Goal: Task Accomplishment & Management: Manage account settings

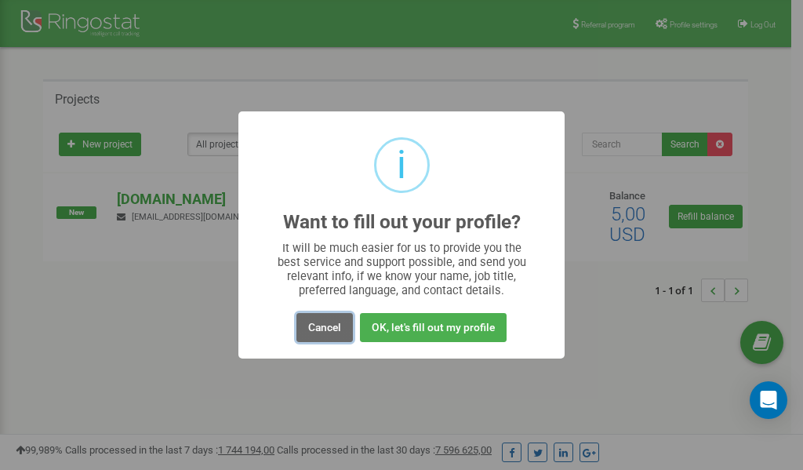
click at [325, 324] on button "Cancel" at bounding box center [324, 327] width 56 height 29
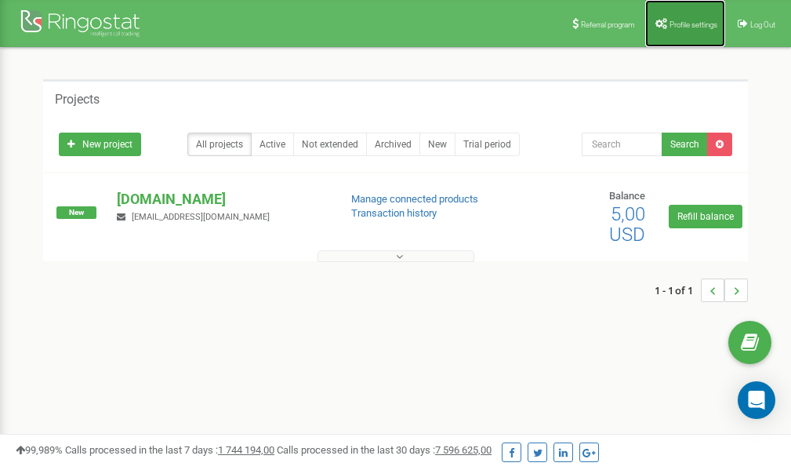
click at [681, 24] on span "Profile settings" at bounding box center [694, 24] width 48 height 9
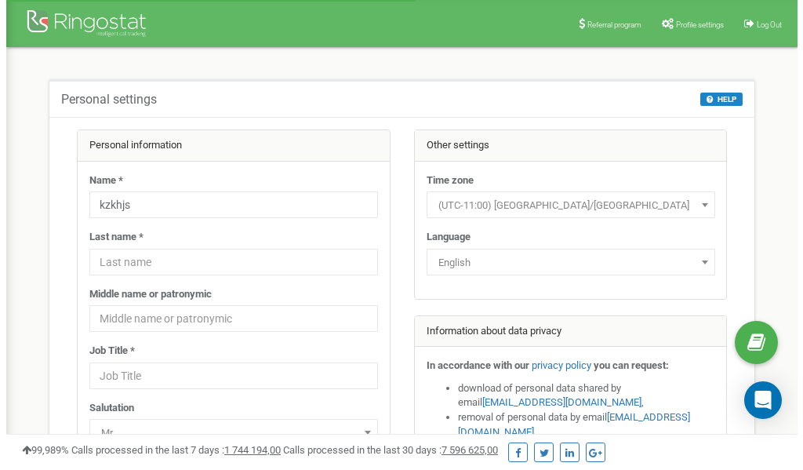
scroll to position [78, 0]
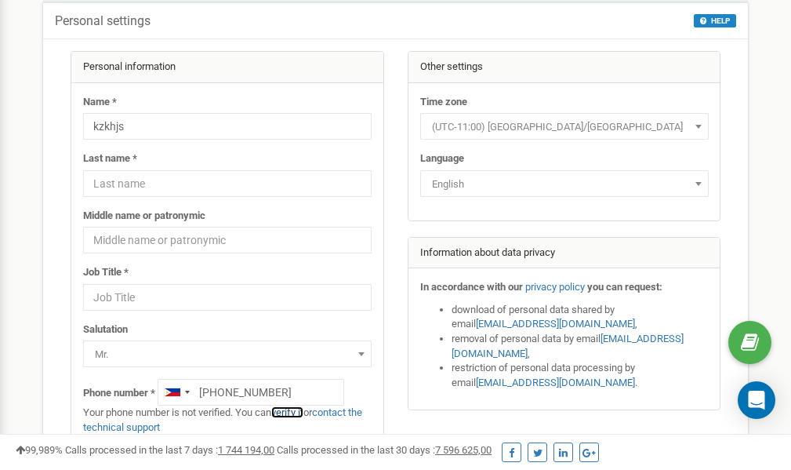
click at [296, 411] on link "verify it" at bounding box center [287, 412] width 32 height 12
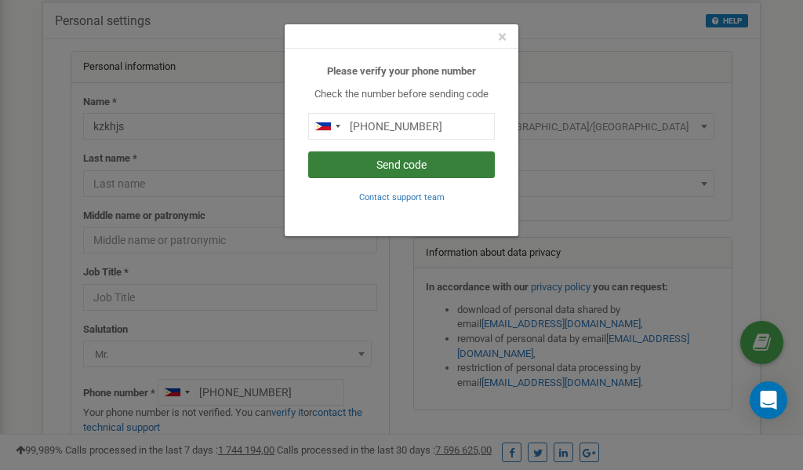
click at [416, 166] on button "Send code" at bounding box center [401, 164] width 187 height 27
